Goal: Information Seeking & Learning: Learn about a topic

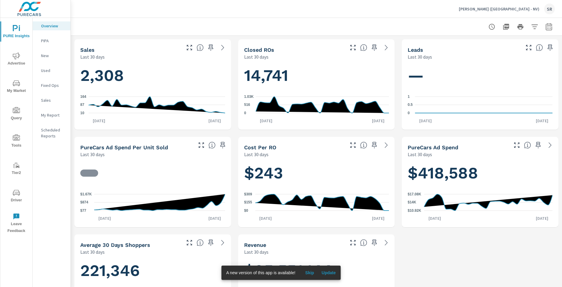
scroll to position [320, 0]
click at [401, 15] on div "[PERSON_NAME] ([GEOGRAPHIC_DATA] - NV) SR" at bounding box center [316, 9] width 477 height 18
click at [54, 83] on p "Fixed Ops" at bounding box center [53, 85] width 25 height 6
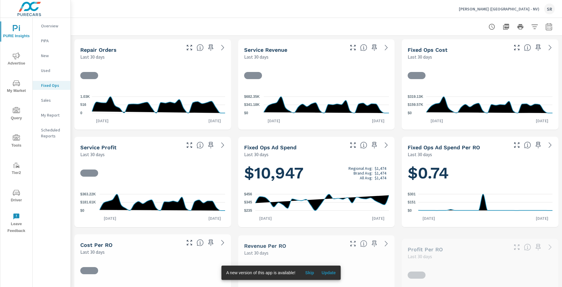
scroll to position [0, 0]
click at [21, 56] on span "Advertise" at bounding box center [16, 59] width 29 height 15
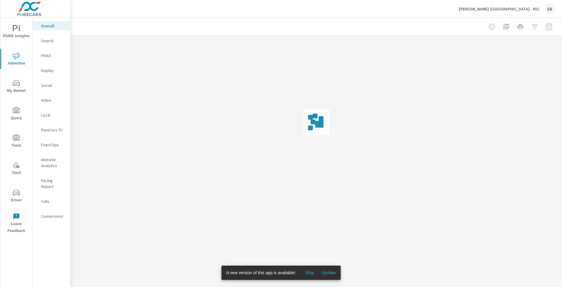
click at [52, 143] on p "Fixed Ops" at bounding box center [53, 145] width 25 height 6
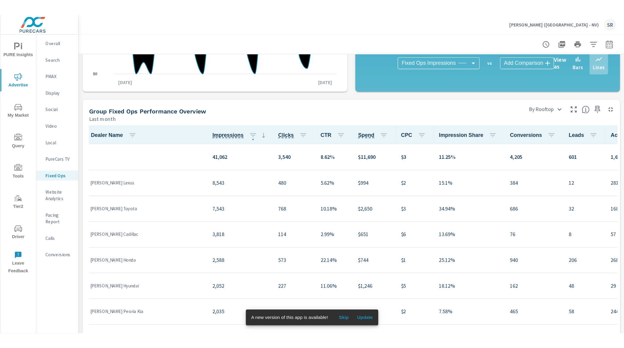
scroll to position [175, 0]
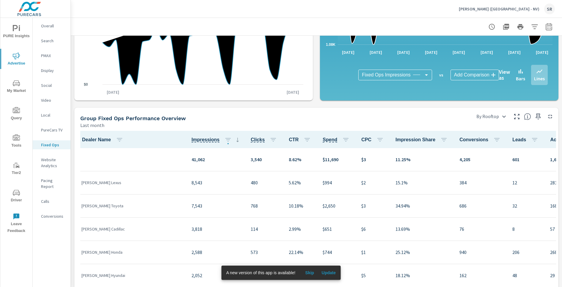
click at [549, 29] on icon "button" at bounding box center [548, 26] width 7 height 7
select select "Last month"
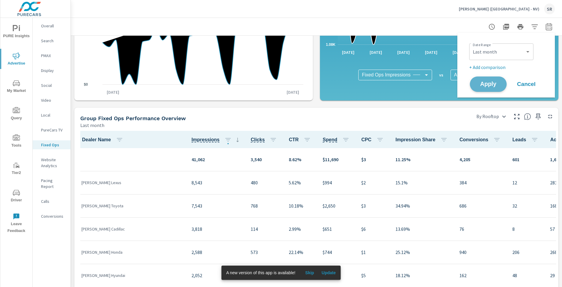
click at [495, 84] on span "Apply" at bounding box center [488, 84] width 24 height 6
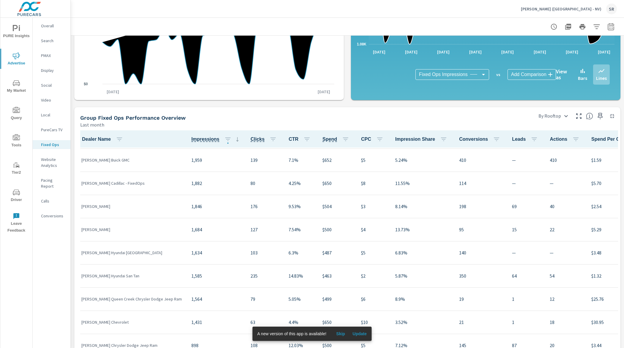
scroll to position [165, 0]
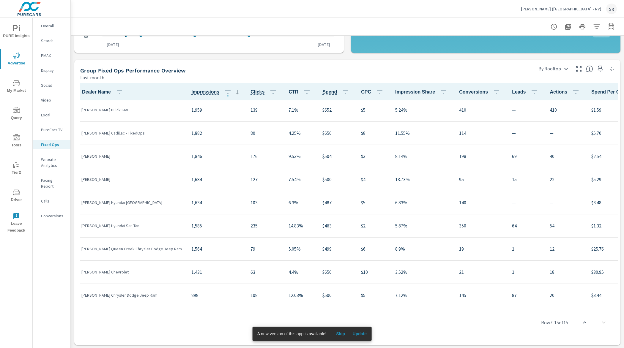
scroll to position [223, 0]
click at [562, 70] on icon "button" at bounding box center [579, 68] width 7 height 7
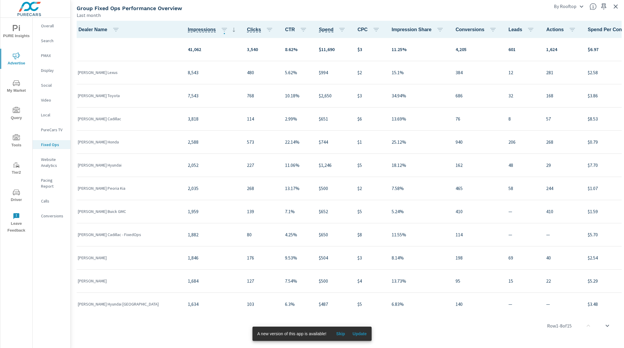
click at [343, 287] on span "Skip" at bounding box center [341, 333] width 14 height 5
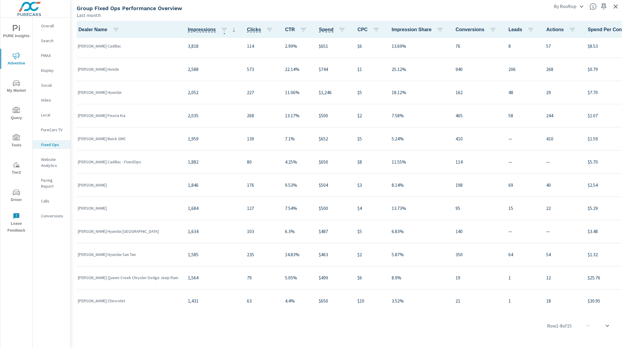
scroll to position [99, 0]
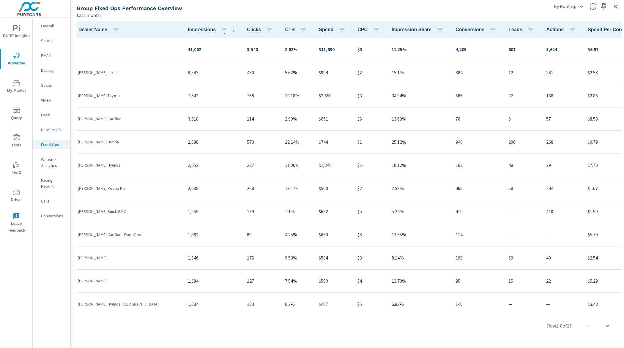
scroll to position [99, 0]
